Goal: Transaction & Acquisition: Obtain resource

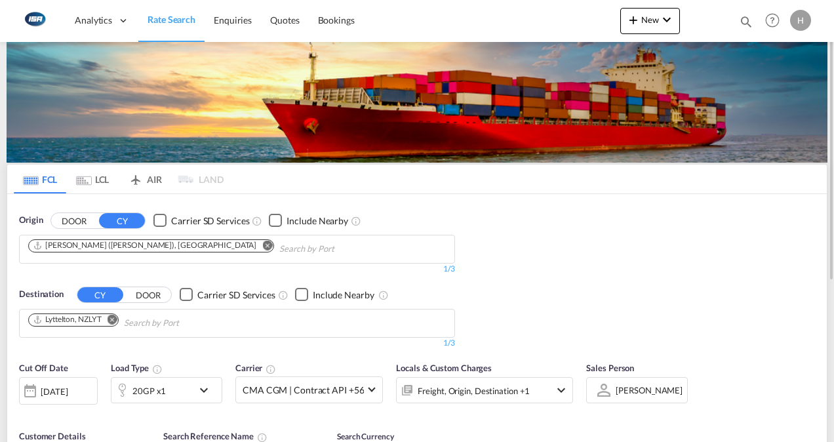
click at [262, 245] on md-icon "Remove" at bounding box center [267, 245] width 10 height 10
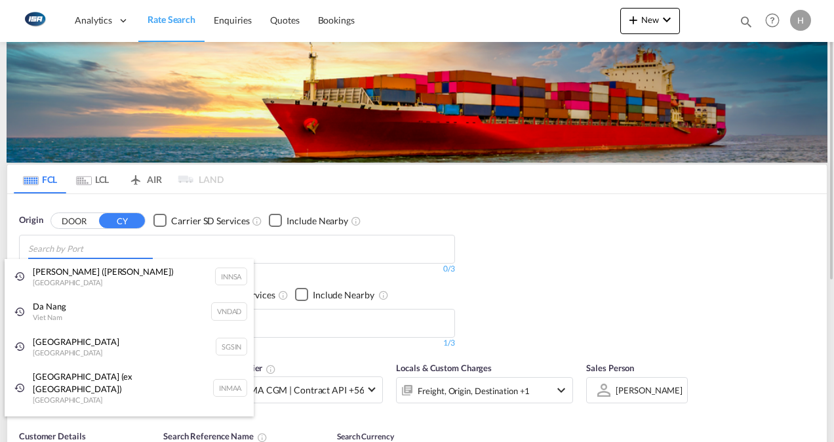
click at [188, 245] on body "Analytics Dashboard Rate Search Enquiries Quotes Bookings" at bounding box center [417, 221] width 834 height 442
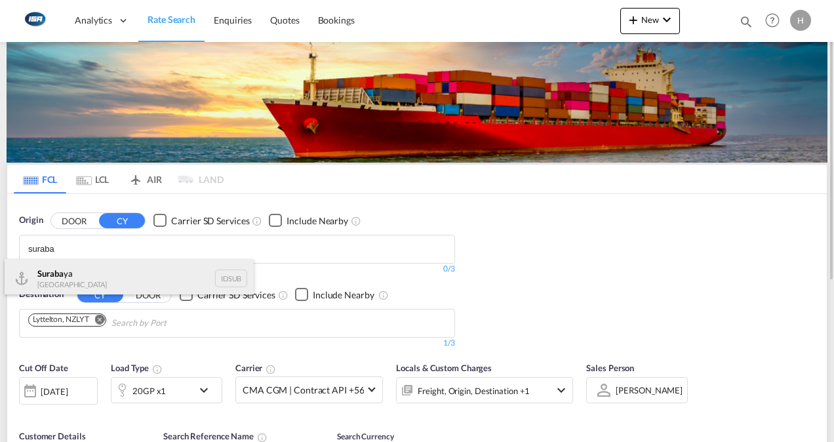
type input "suraba"
click at [67, 272] on div "Suraba ya [GEOGRAPHIC_DATA] IDSUB" at bounding box center [129, 278] width 249 height 39
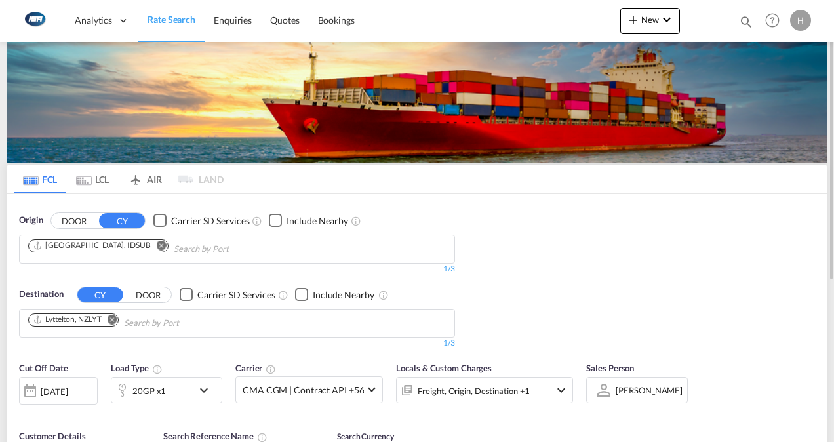
click at [112, 321] on md-icon "Remove" at bounding box center [113, 319] width 10 height 10
click at [112, 321] on body "Analytics Dashboard Rate Search Enquiries Quotes Bookings" at bounding box center [417, 221] width 834 height 442
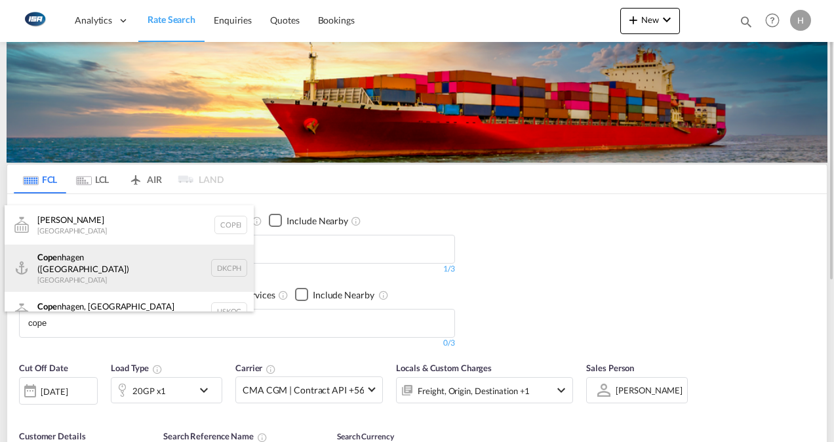
type input "cope"
click at [85, 264] on div "Cope nhagen ([GEOGRAPHIC_DATA]) [GEOGRAPHIC_DATA] DKCPH" at bounding box center [129, 268] width 249 height 47
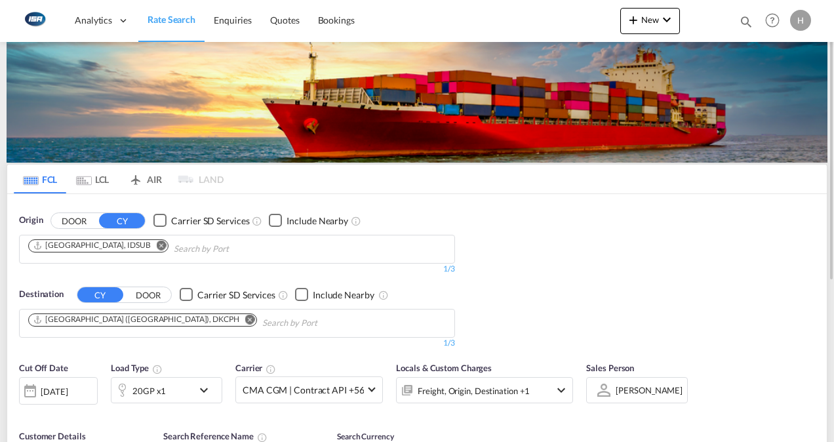
click at [201, 392] on md-icon "icon-chevron-down" at bounding box center [207, 390] width 22 height 16
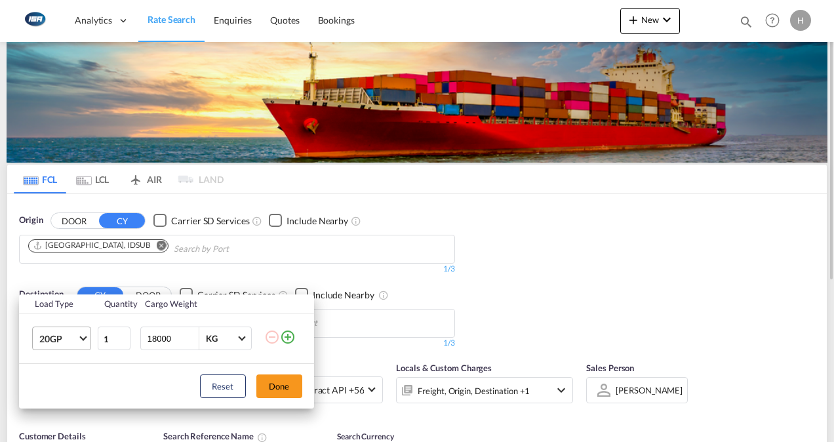
click at [75, 340] on span "20GP" at bounding box center [58, 339] width 38 height 13
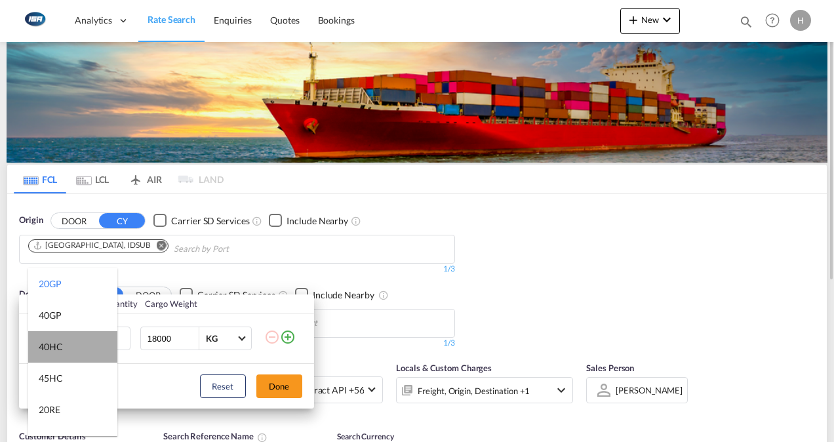
click at [75, 342] on md-option "40HC" at bounding box center [72, 346] width 89 height 31
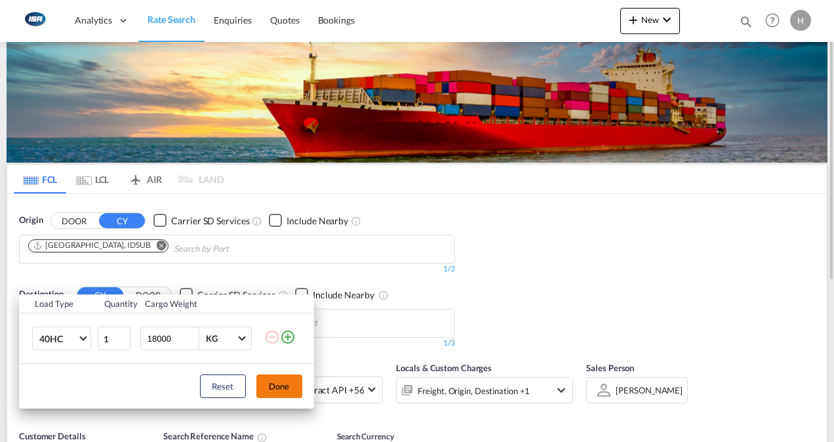
click at [278, 394] on button "Done" at bounding box center [279, 387] width 46 height 24
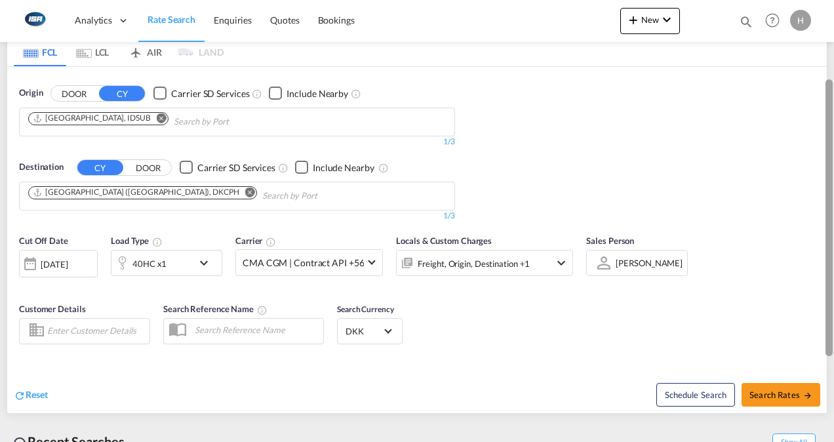
scroll to position [129, 0]
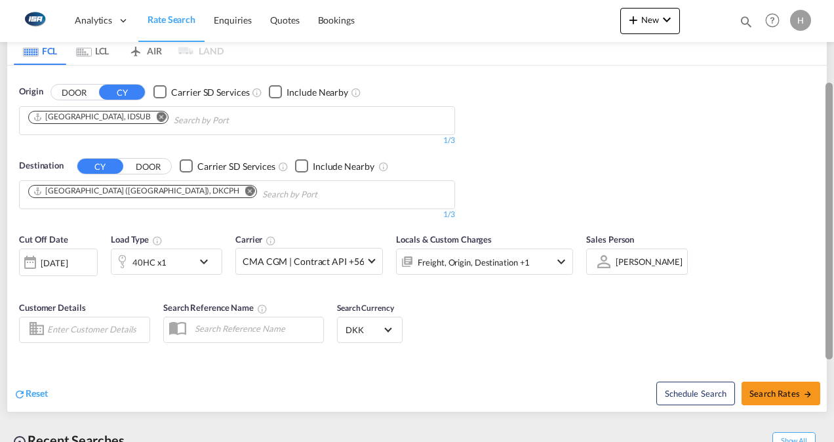
drag, startPoint x: 830, startPoint y: 205, endPoint x: 826, endPoint y: 285, distance: 80.8
click at [826, 285] on div at bounding box center [829, 221] width 7 height 277
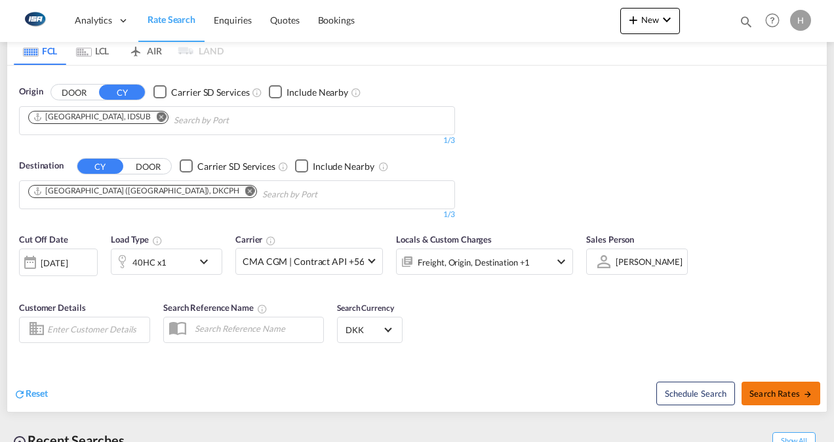
click at [757, 389] on span "Search Rates" at bounding box center [781, 393] width 63 height 10
type input "IDSUB to DKCPH / [DATE]"
